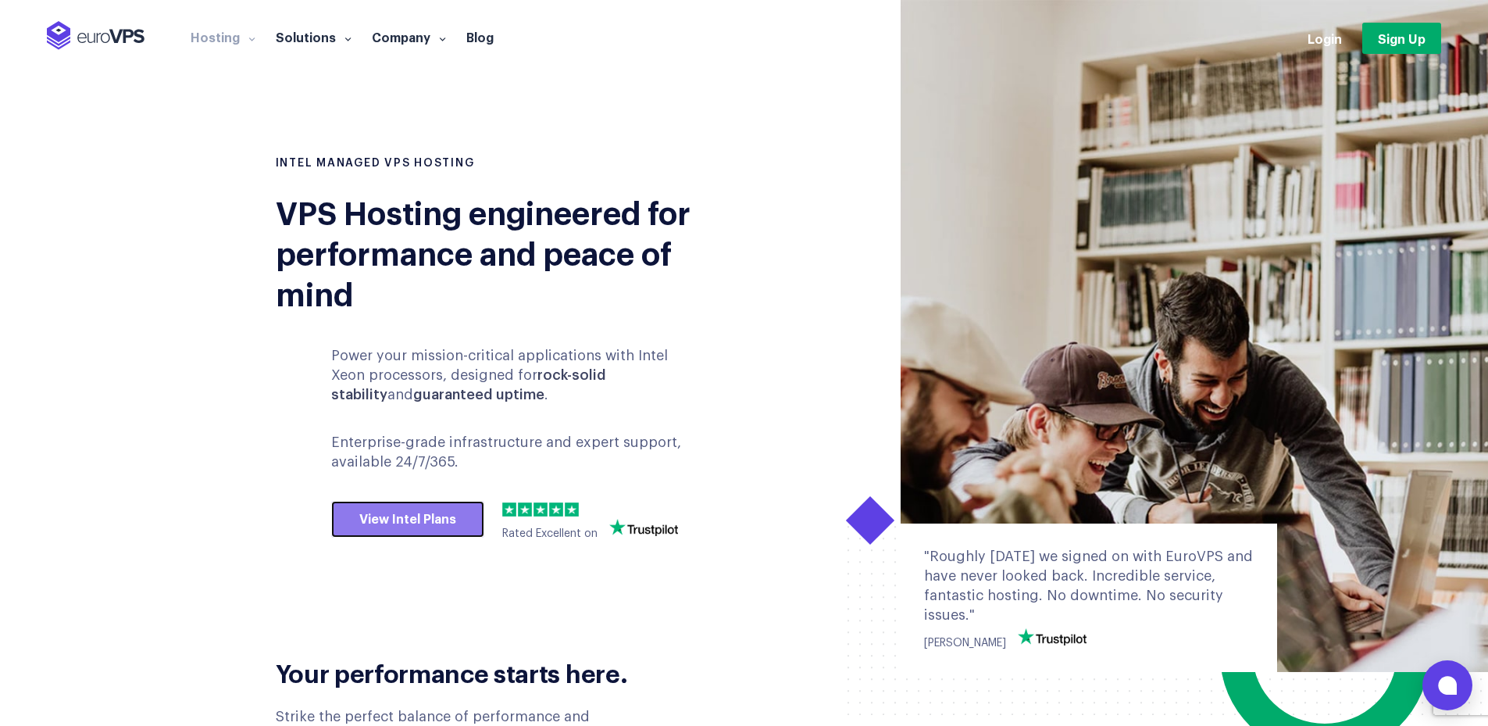
click at [395, 523] on link "View Intel Plans" at bounding box center [407, 519] width 153 height 37
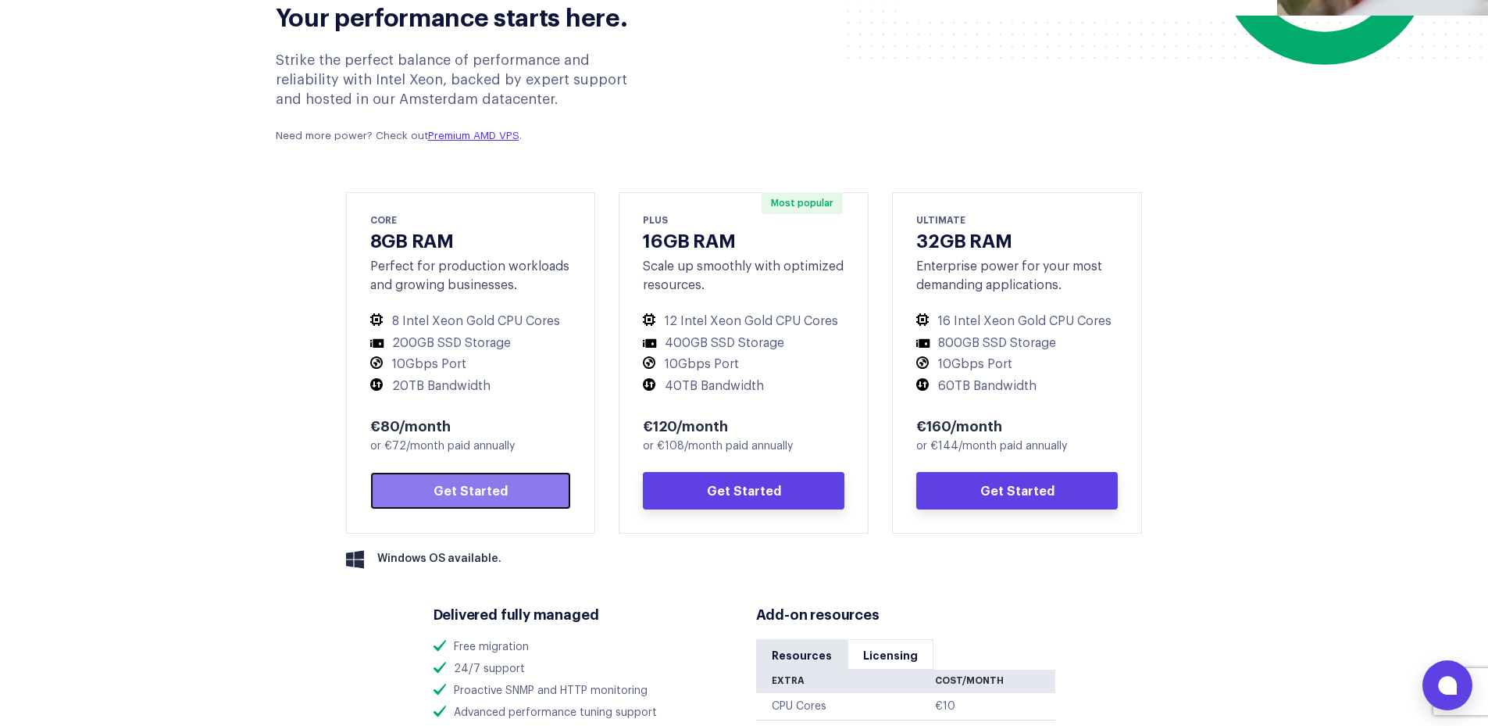
click at [492, 482] on link "Get Started" at bounding box center [471, 490] width 202 height 37
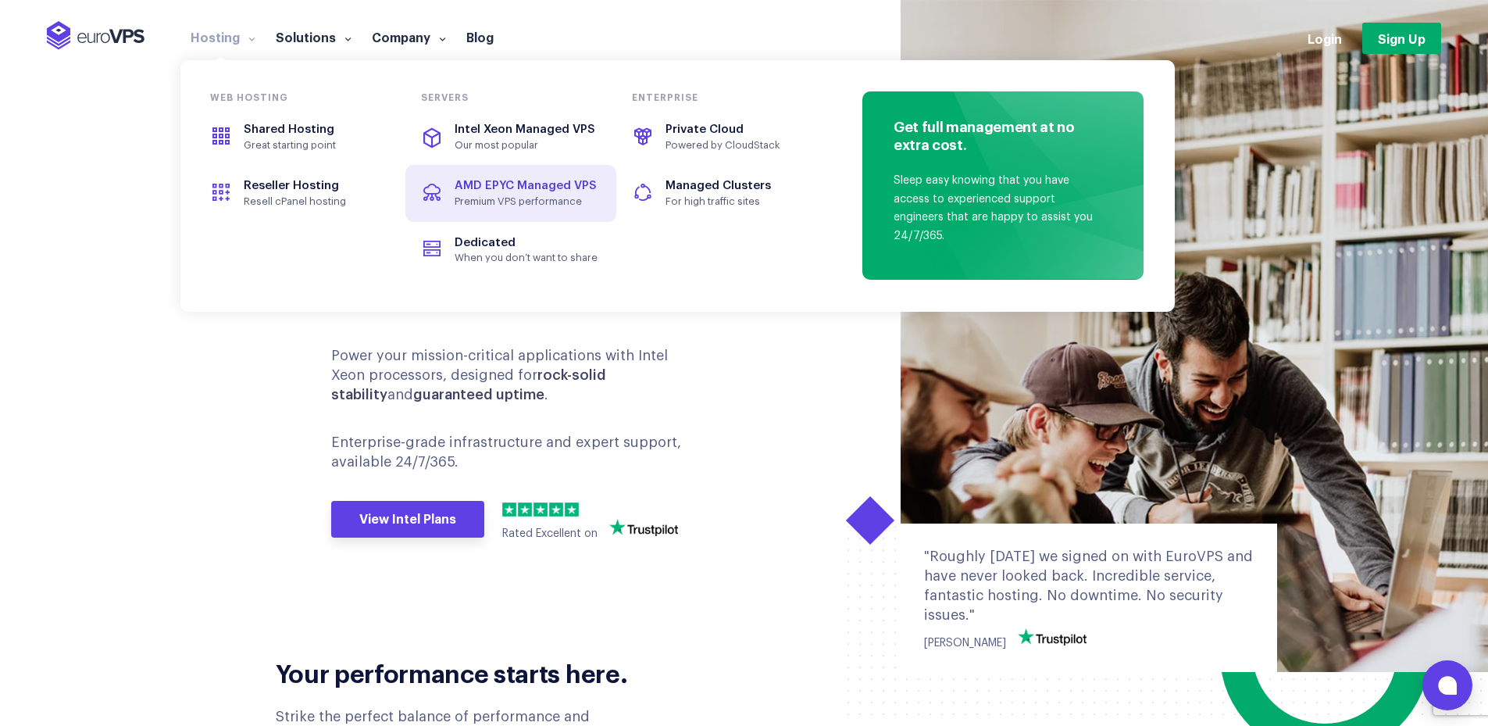
click at [523, 187] on span "AMD EPYC Managed VPS" at bounding box center [526, 186] width 142 height 12
